Goal: Task Accomplishment & Management: Use online tool/utility

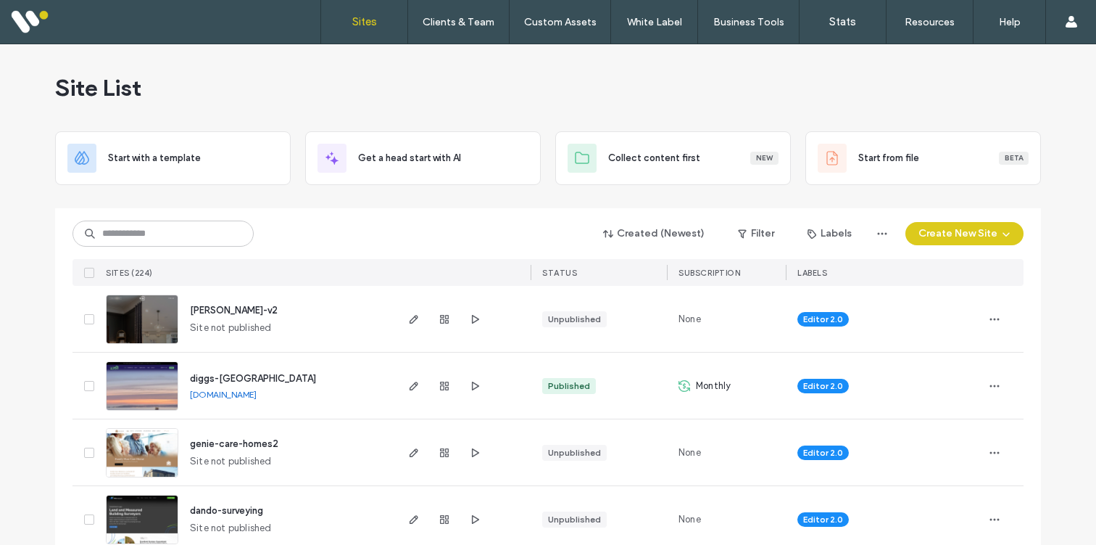
scroll to position [100, 0]
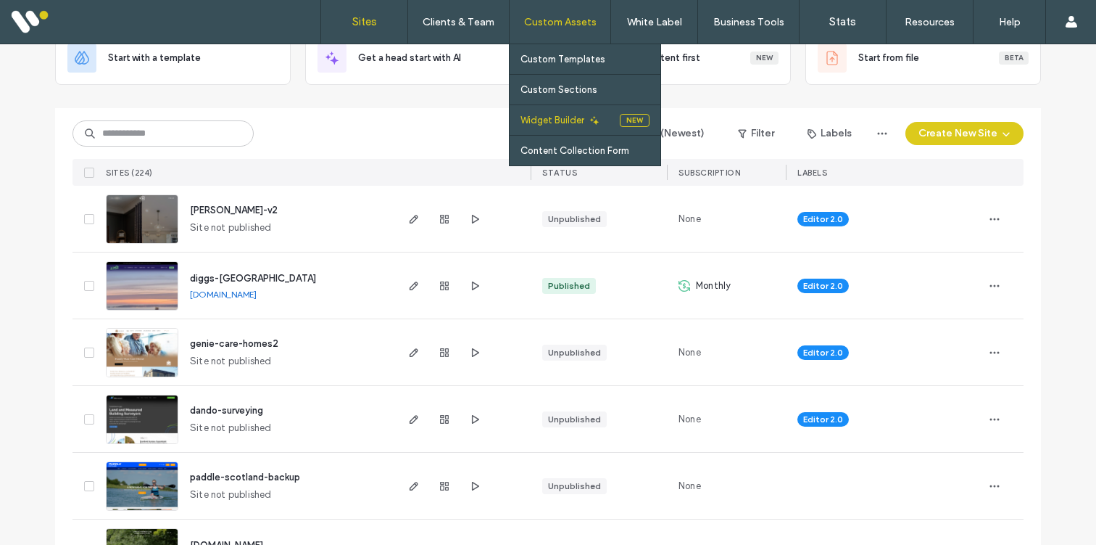
click at [552, 120] on label "Widget Builder" at bounding box center [553, 120] width 64 height 11
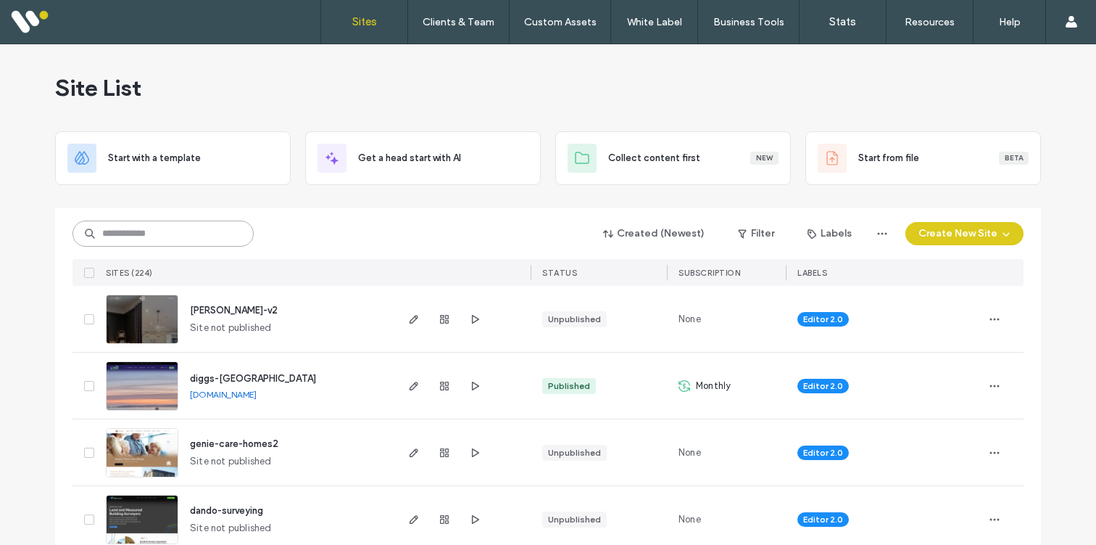
click at [198, 234] on input at bounding box center [163, 233] width 181 height 26
click at [408, 387] on icon "button" at bounding box center [414, 386] width 12 height 12
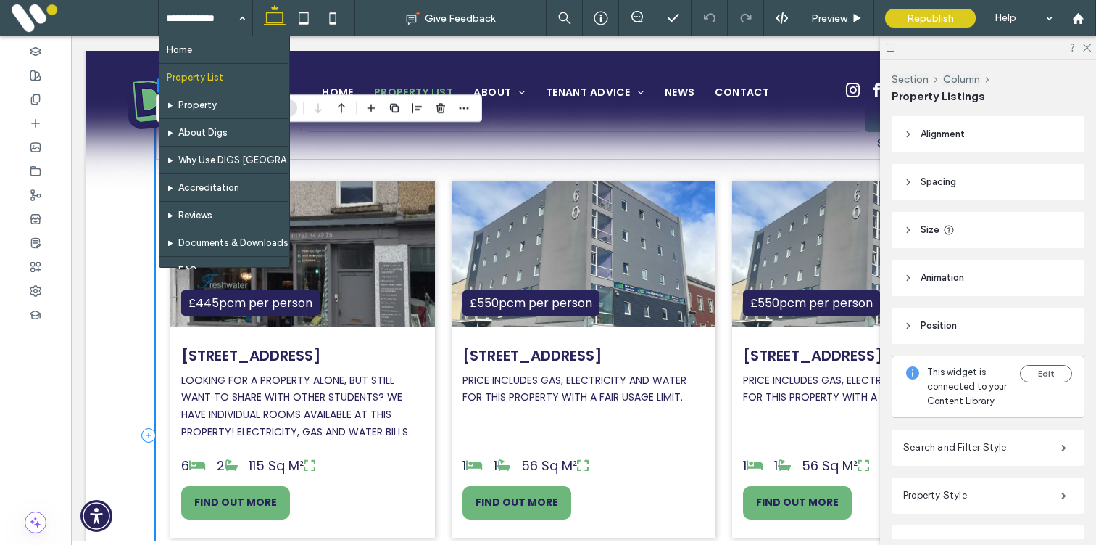
scroll to position [732, 0]
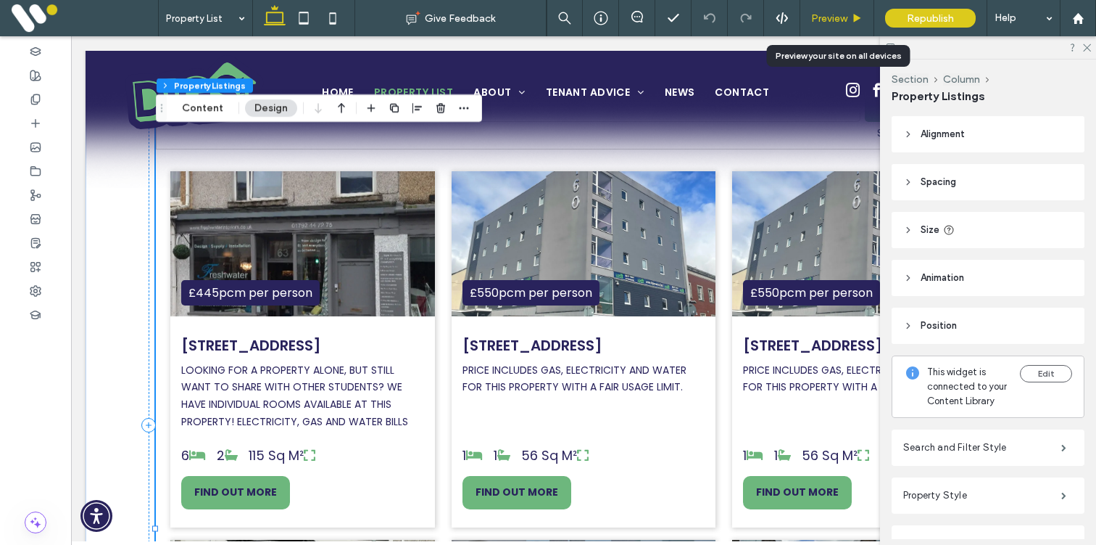
click at [830, 16] on span "Preview" at bounding box center [829, 18] width 36 height 12
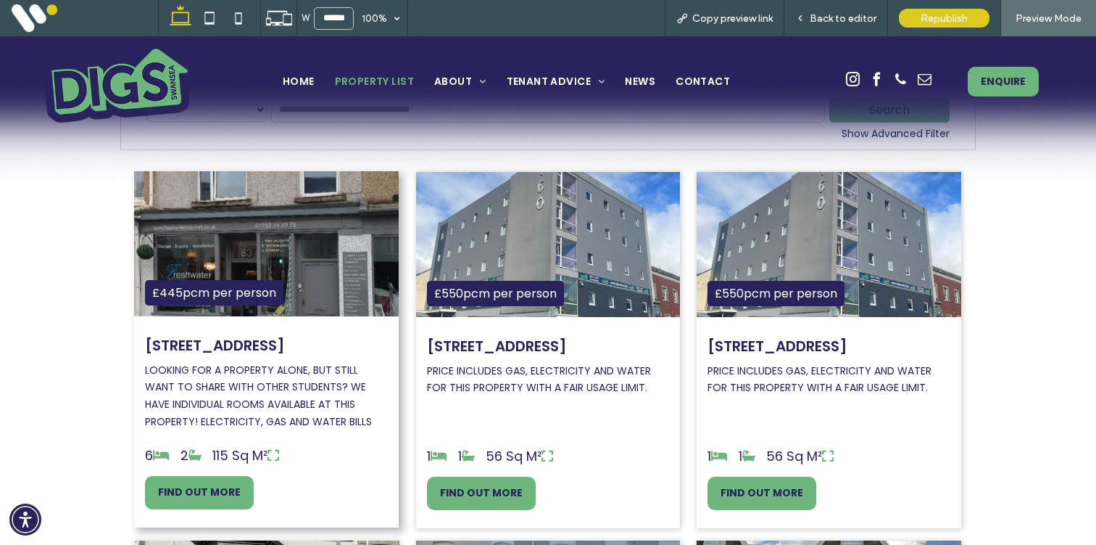
scroll to position [722, 0]
click at [244, 464] on div "115 Sq M²" at bounding box center [245, 455] width 67 height 20
click at [218, 499] on span "FIND OUT MORE" at bounding box center [199, 491] width 83 height 15
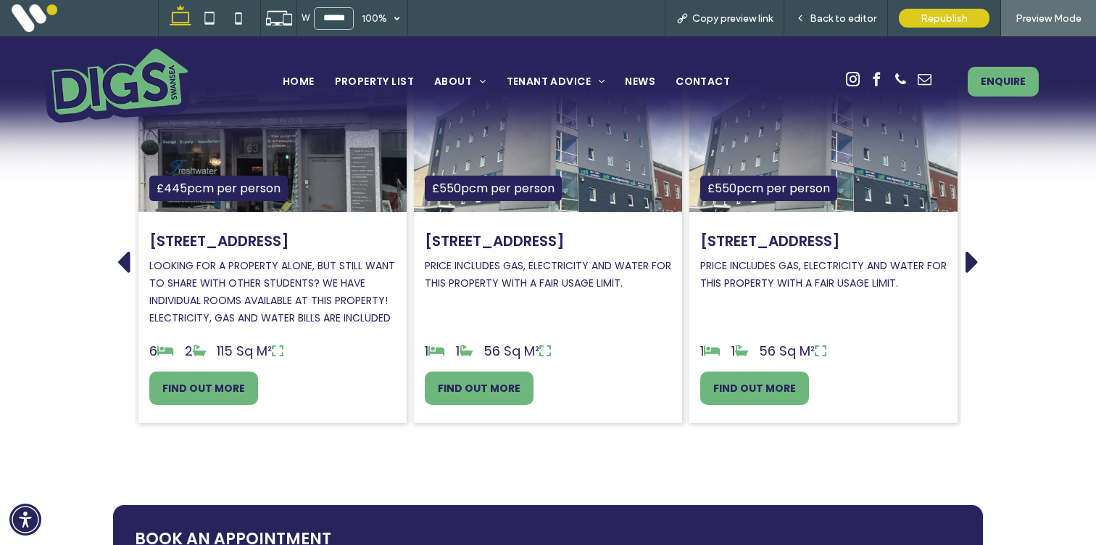
scroll to position [1943, 0]
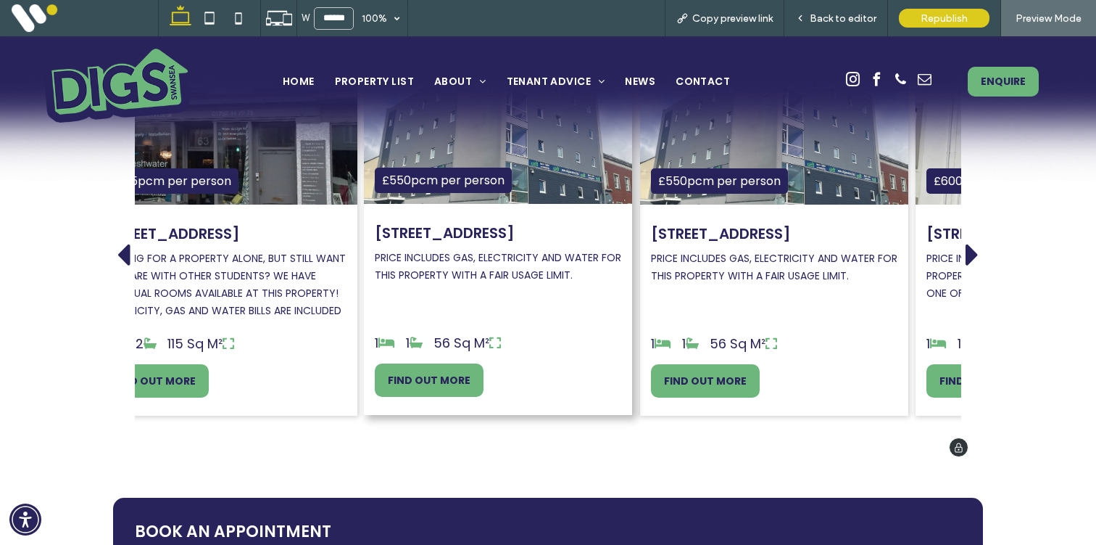
drag, startPoint x: 577, startPoint y: 331, endPoint x: 526, endPoint y: 331, distance: 50.8
click at [526, 333] on div "1 1 56 Sq M²" at bounding box center [498, 343] width 247 height 20
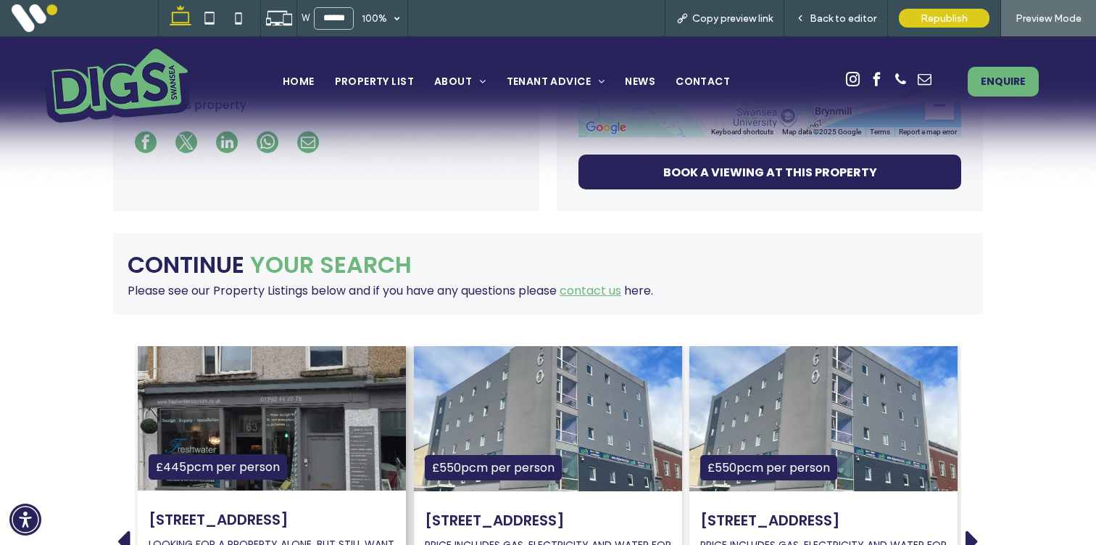
scroll to position [1455, 0]
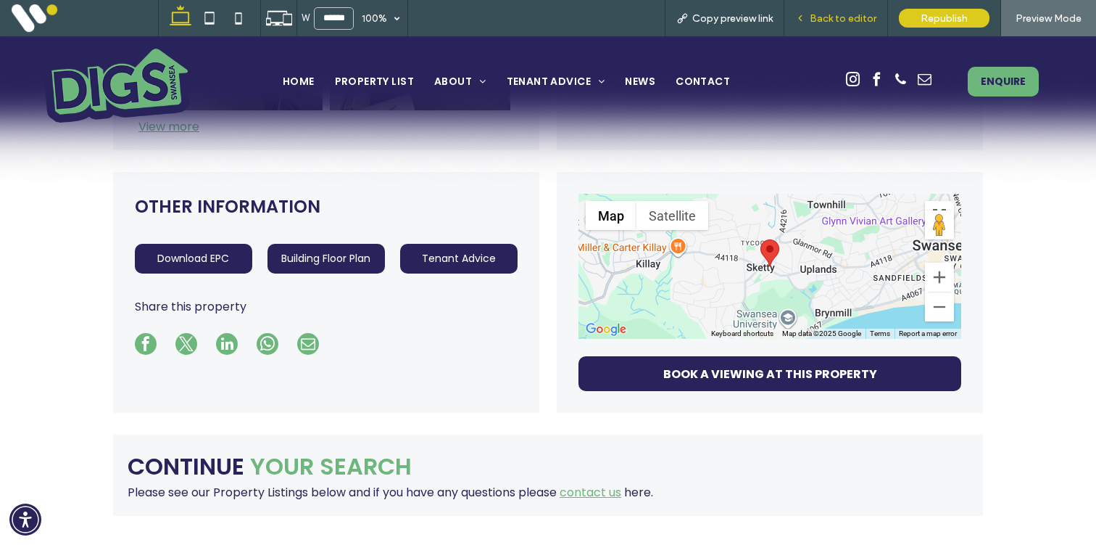
click at [837, 23] on span "Back to editor" at bounding box center [843, 18] width 67 height 12
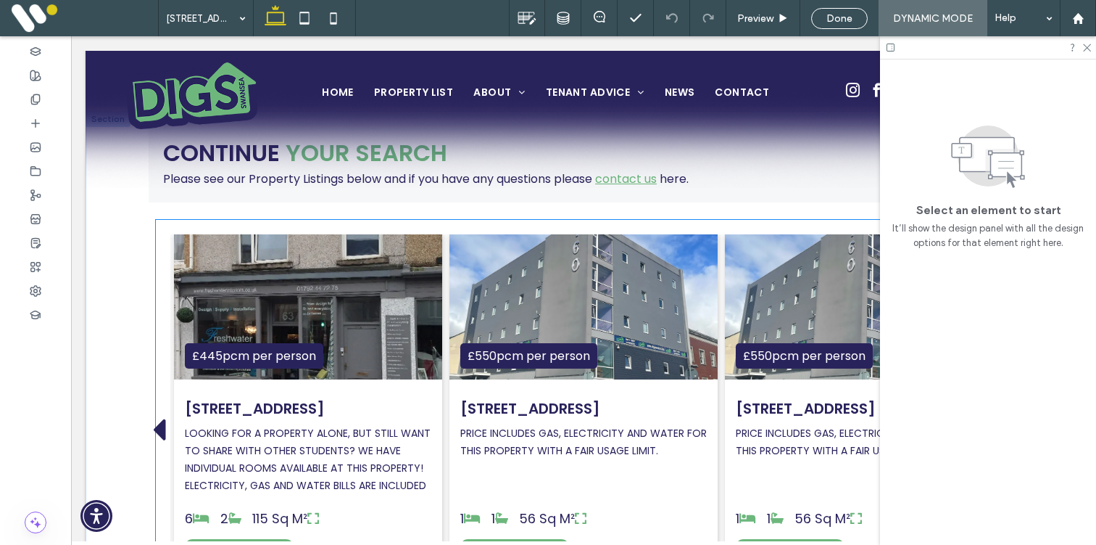
scroll to position [1822, 0]
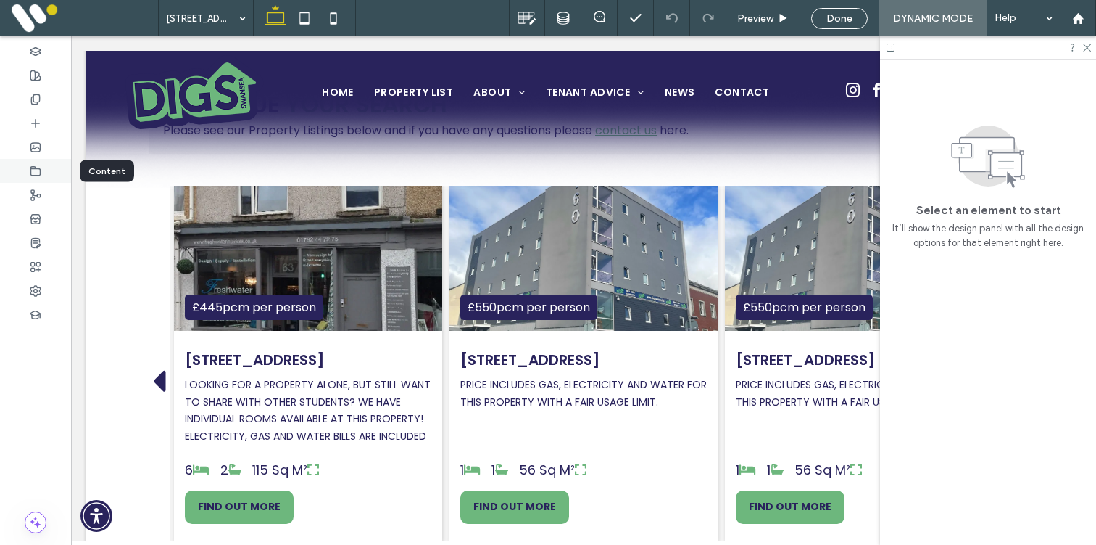
click at [34, 171] on icon at bounding box center [36, 171] width 12 height 12
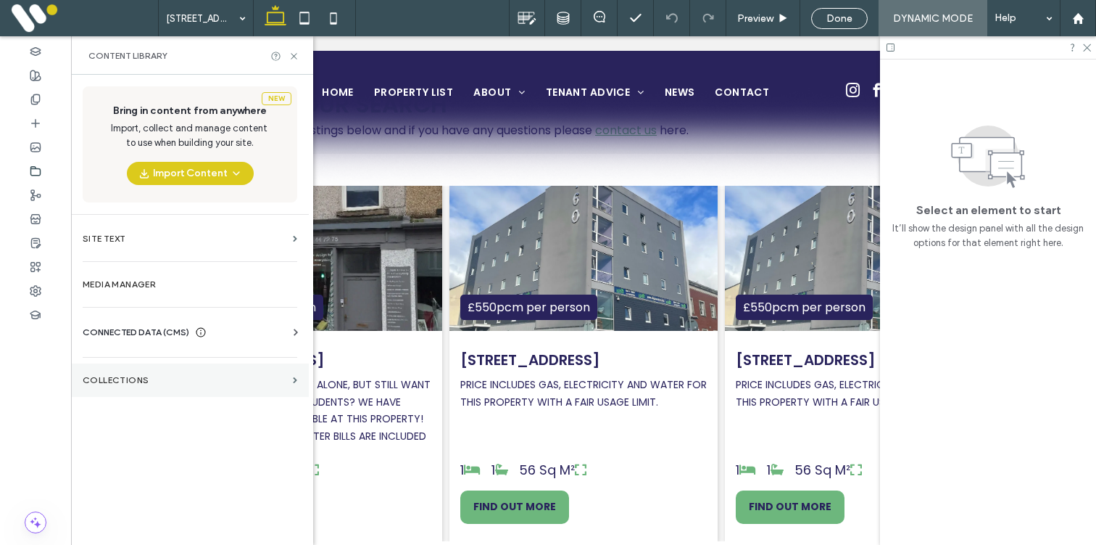
click at [105, 371] on section "COLLECTIONS" at bounding box center [190, 379] width 238 height 33
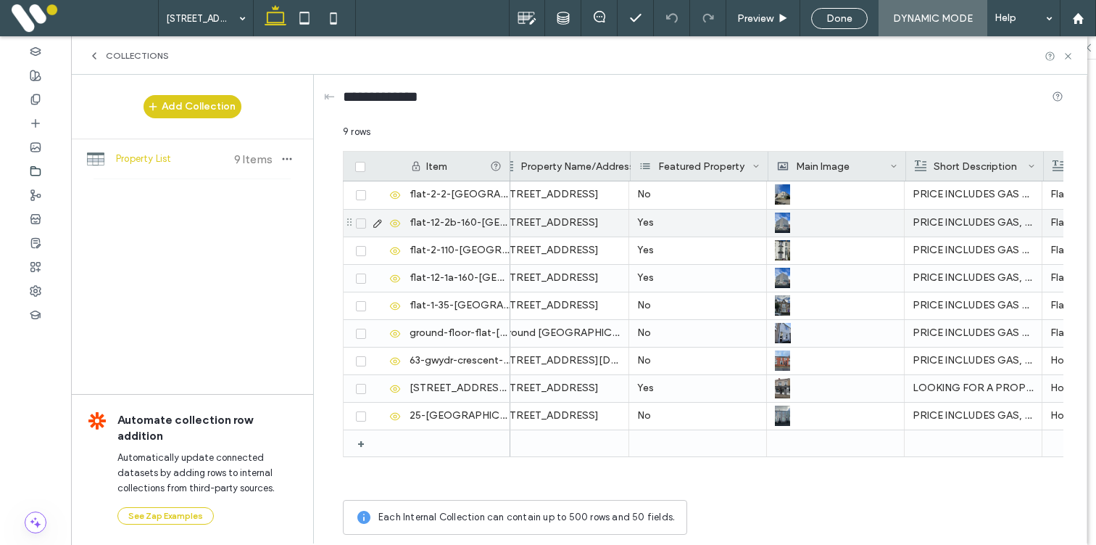
scroll to position [0, 11]
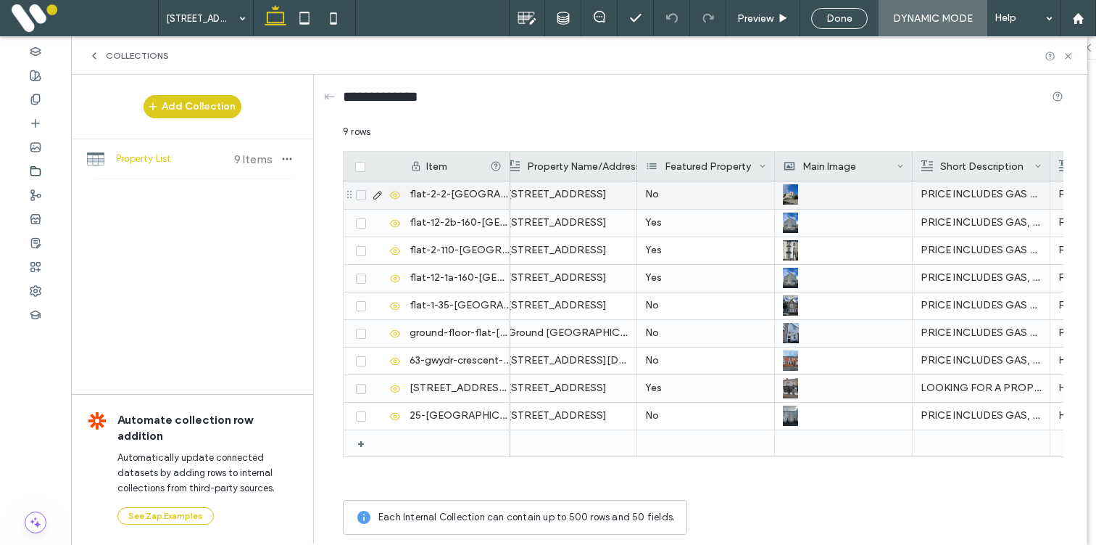
click at [611, 194] on p "Flat 2, 2 Finsbury Terrace, Brynmill, Swansea, SA2 0AH" at bounding box center [568, 194] width 121 height 26
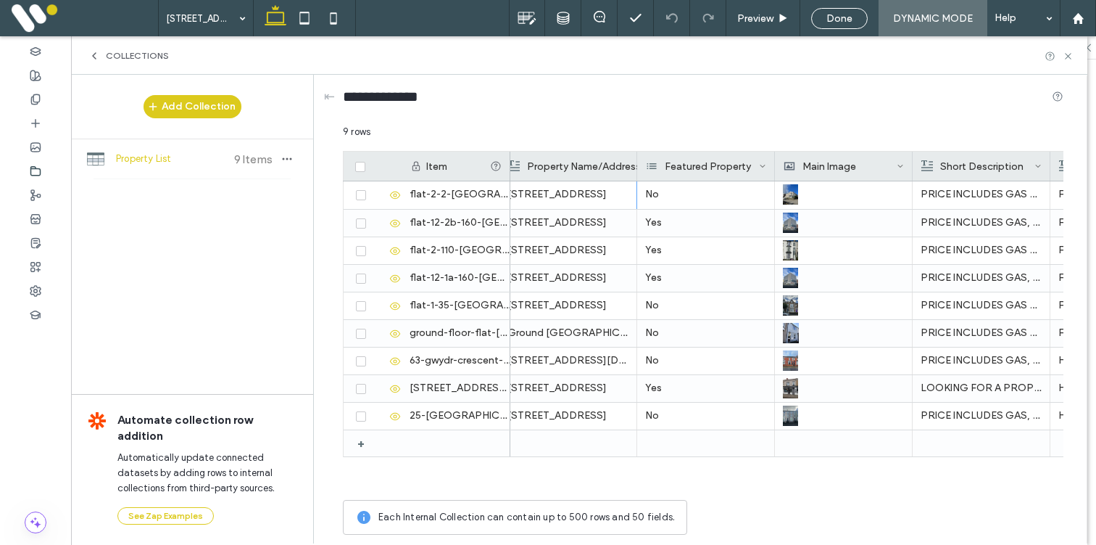
click at [637, 165] on div "Featured Property" at bounding box center [706, 166] width 138 height 29
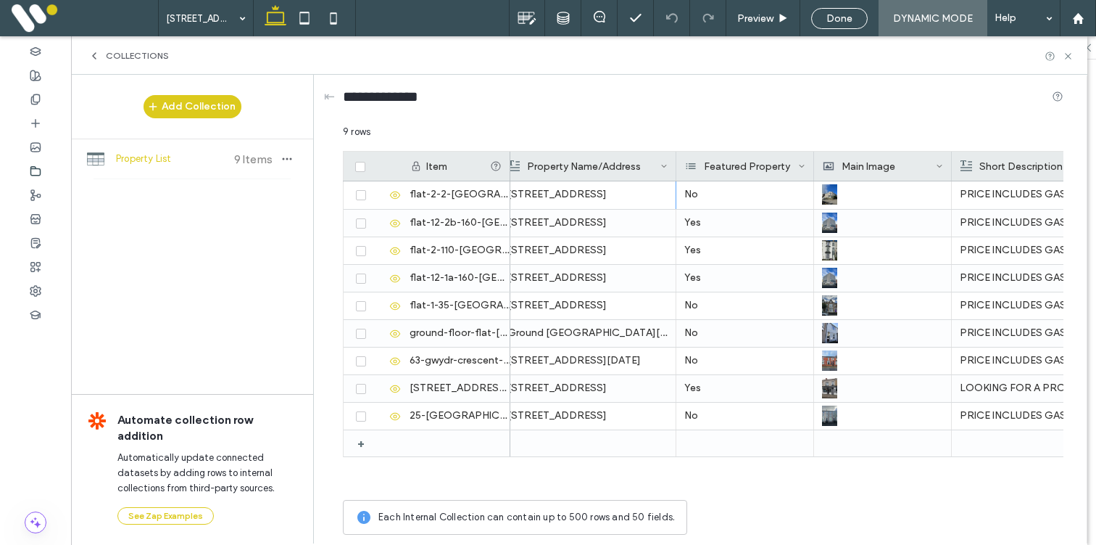
drag, startPoint x: 637, startPoint y: 165, endPoint x: 672, endPoint y: 180, distance: 37.7
click at [674, 180] on div at bounding box center [677, 166] width 6 height 29
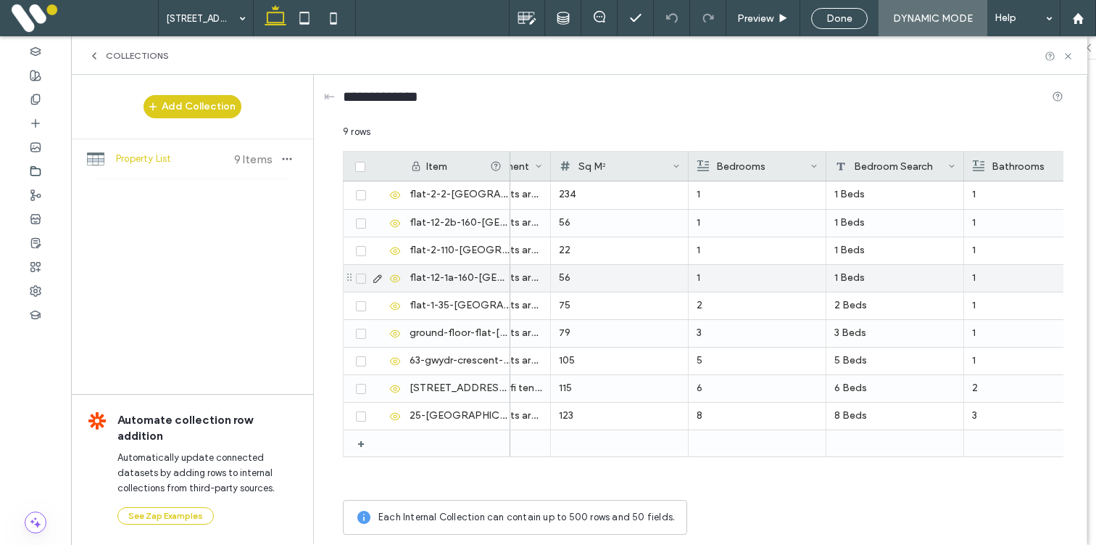
scroll to position [0, 1486]
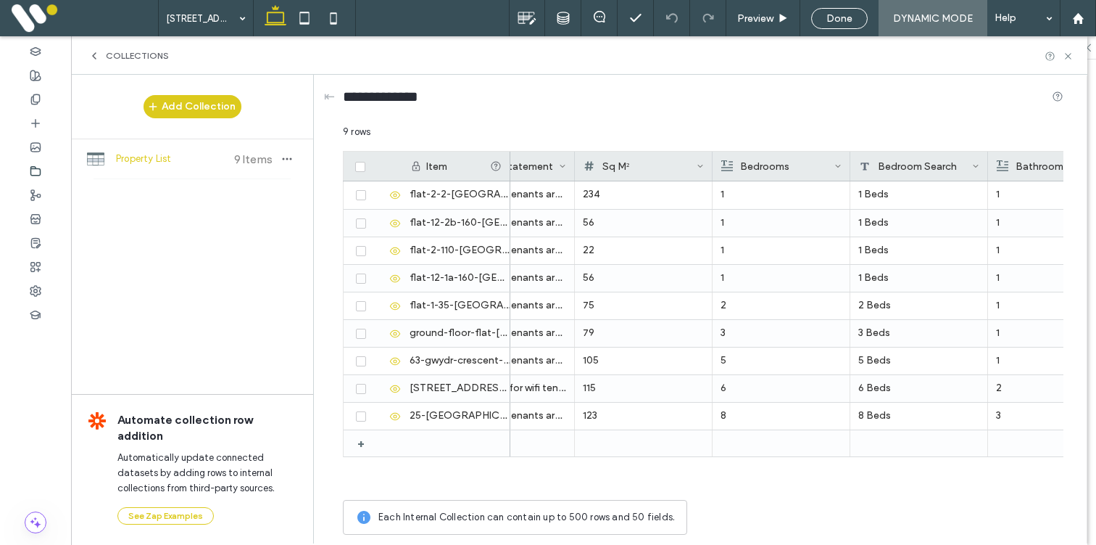
click at [655, 168] on div "Sq M²" at bounding box center [640, 166] width 113 height 29
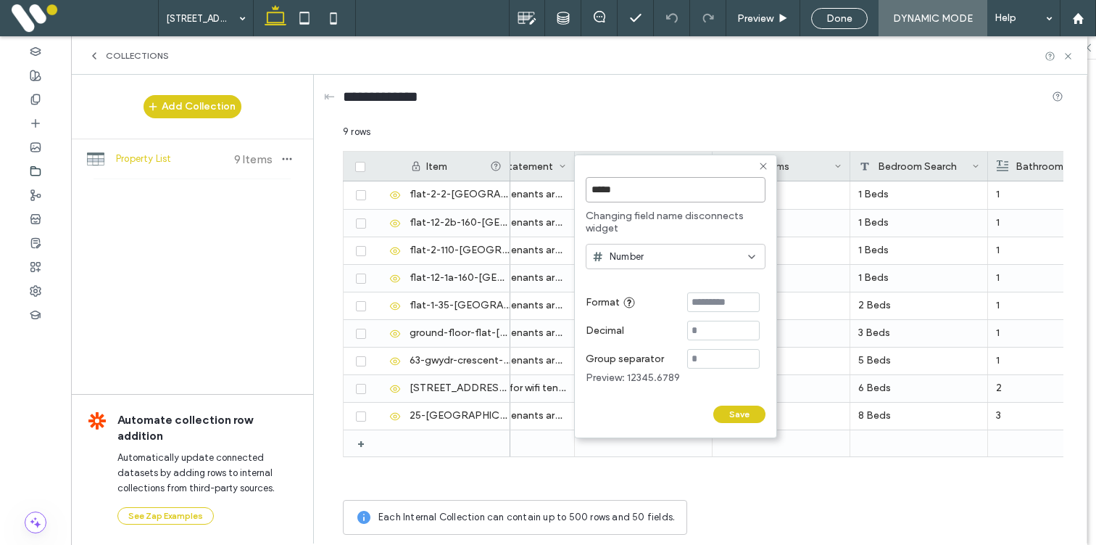
drag, startPoint x: 633, startPoint y: 189, endPoint x: 585, endPoint y: 189, distance: 48.6
click at [585, 189] on form "***** Changing field name disconnects widget Number Format Decimal Group separa…" at bounding box center [675, 296] width 203 height 284
click at [765, 165] on icon at bounding box center [764, 166] width 12 height 12
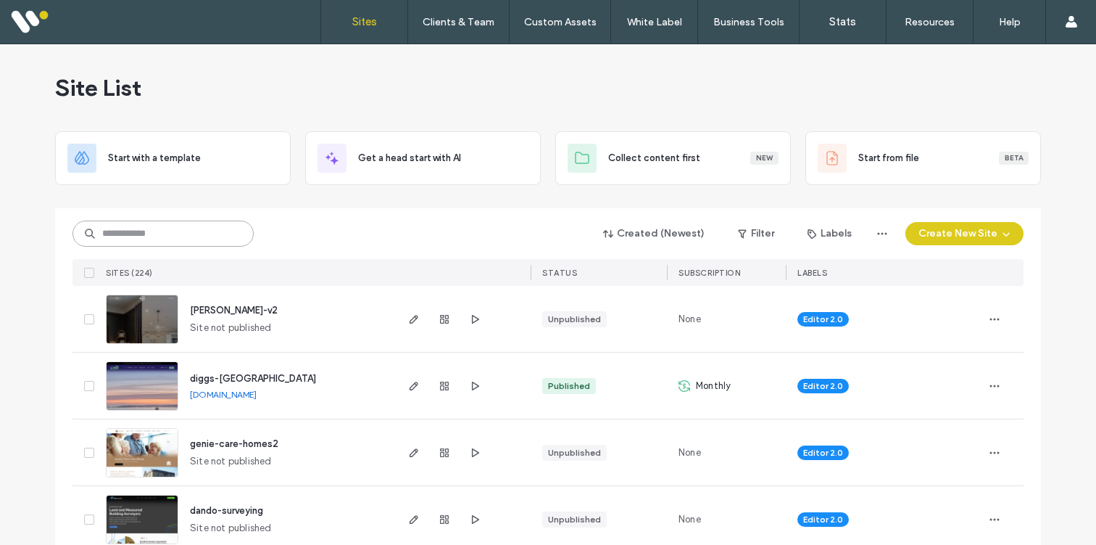
click at [183, 240] on input at bounding box center [163, 233] width 181 height 26
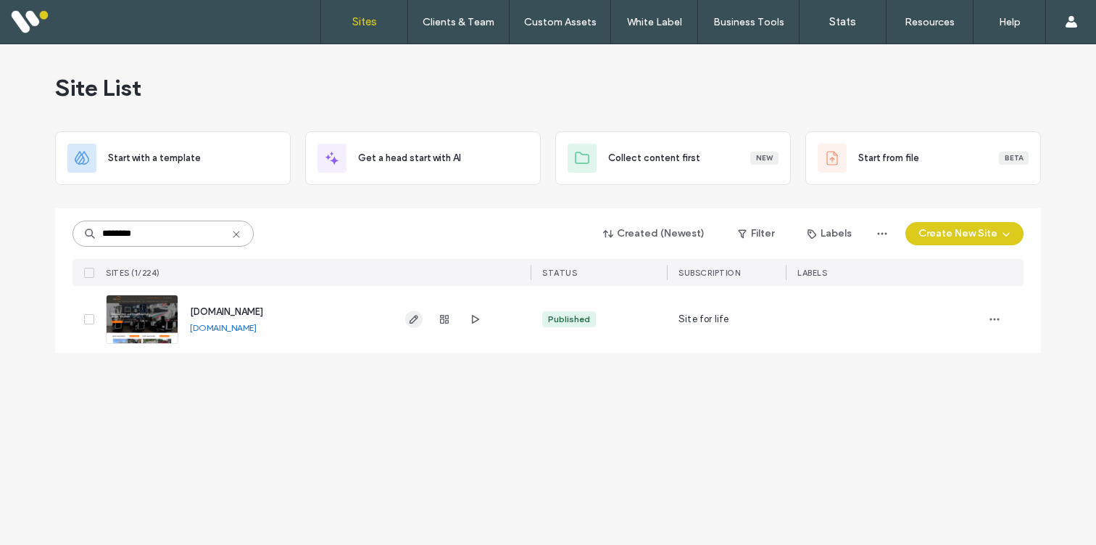
type input "********"
click at [422, 325] on span "button" at bounding box center [413, 318] width 17 height 17
